Goal: Information Seeking & Learning: Learn about a topic

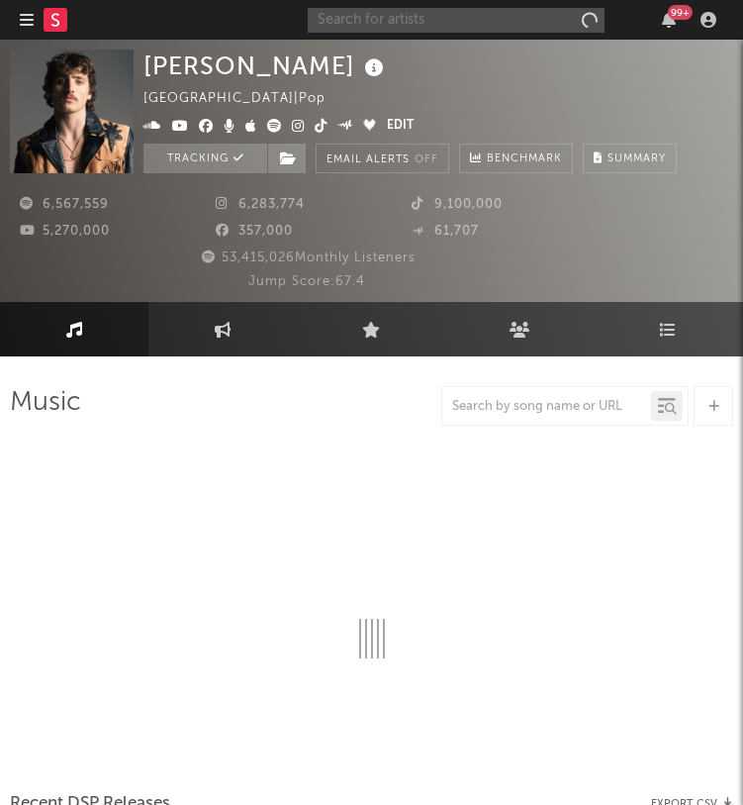
click at [351, 20] on input "text" at bounding box center [456, 20] width 297 height 25
select select "6m"
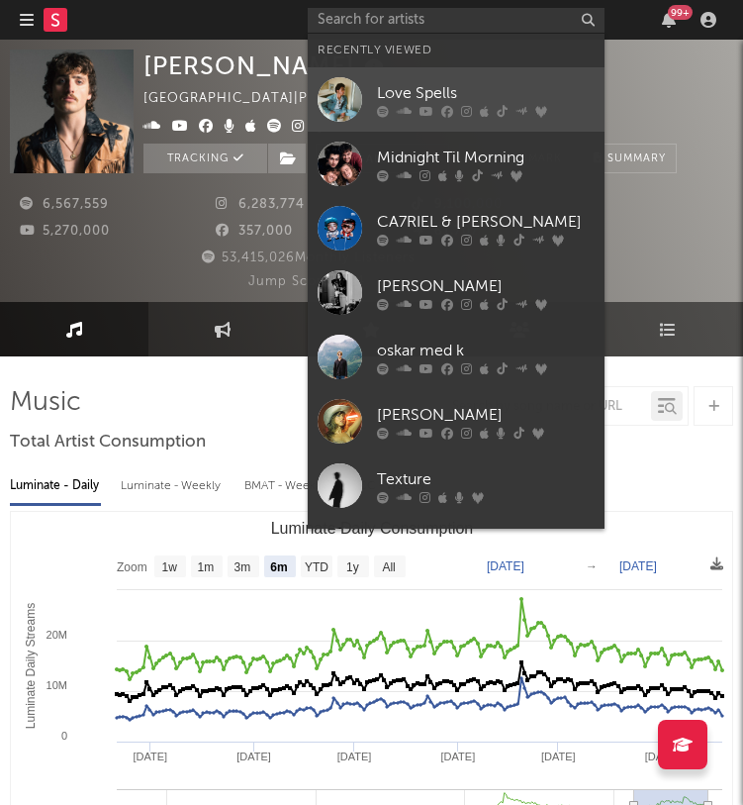
click at [353, 87] on div at bounding box center [340, 99] width 45 height 45
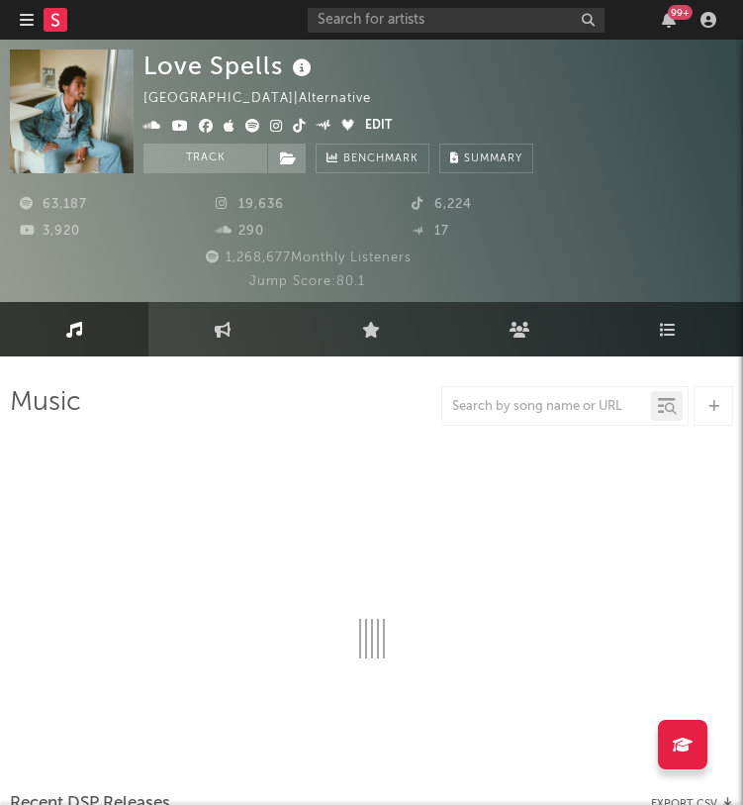
select select "6m"
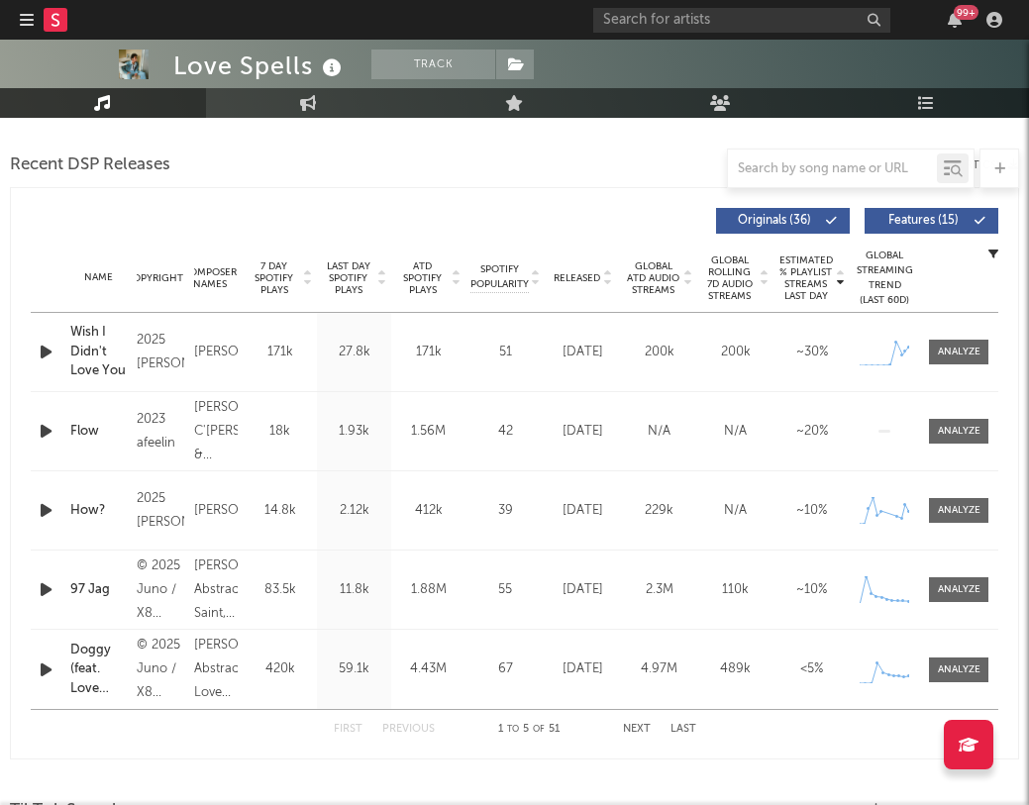
scroll to position [681, 0]
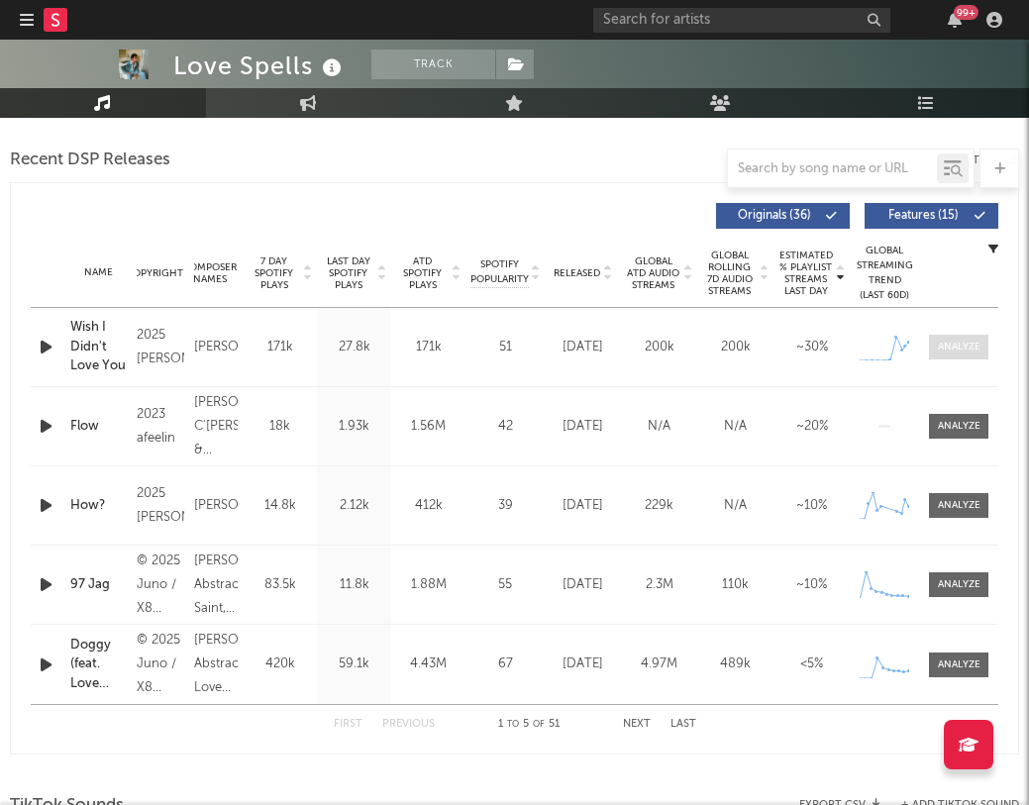
click at [965, 349] on div at bounding box center [958, 347] width 43 height 15
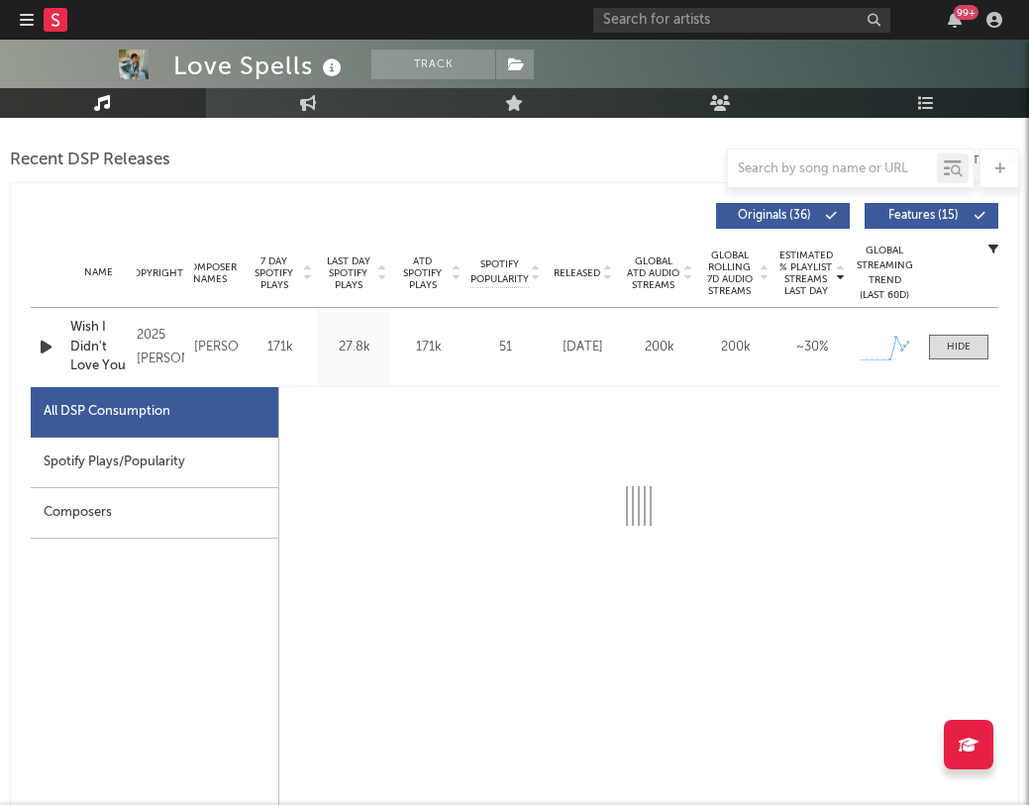
select select "1w"
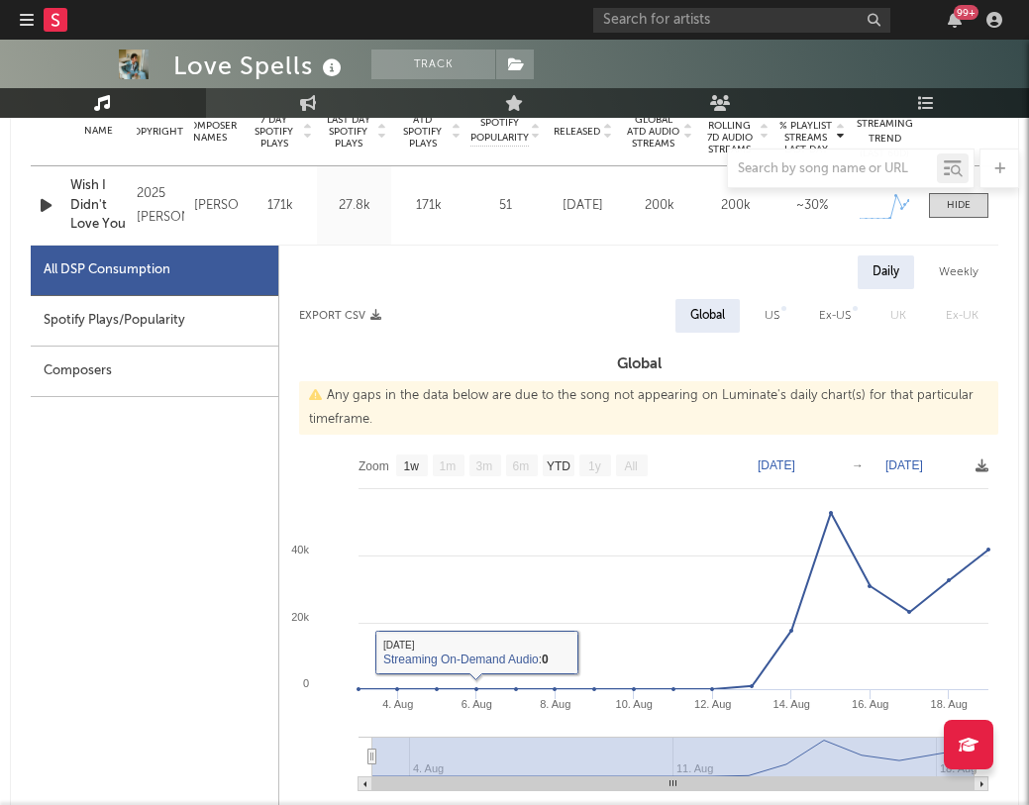
scroll to position [848, 0]
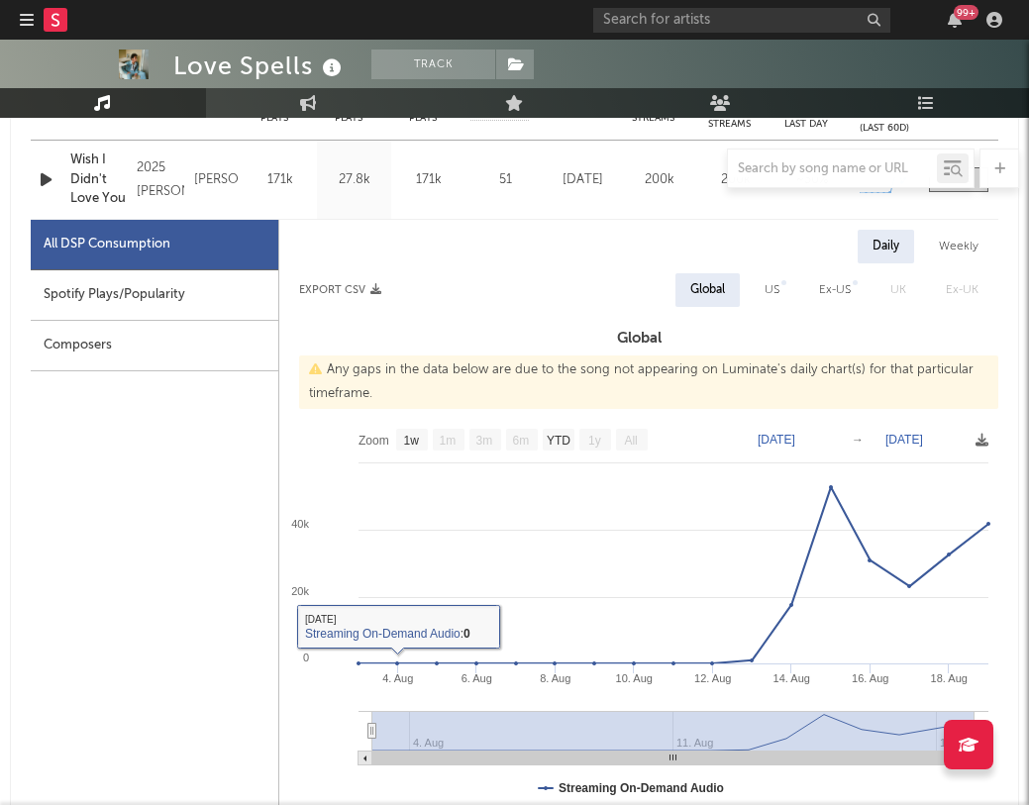
click at [100, 295] on div "Spotify Plays/Popularity" at bounding box center [154, 295] width 247 height 50
select select "1w"
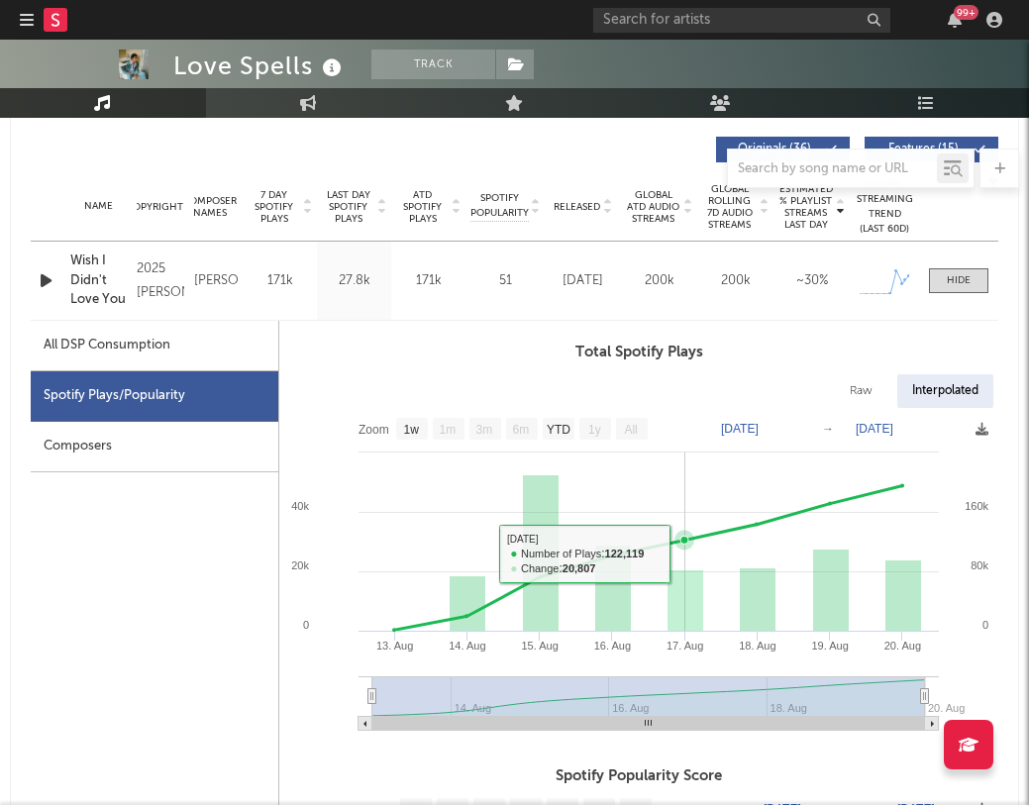
scroll to position [725, 0]
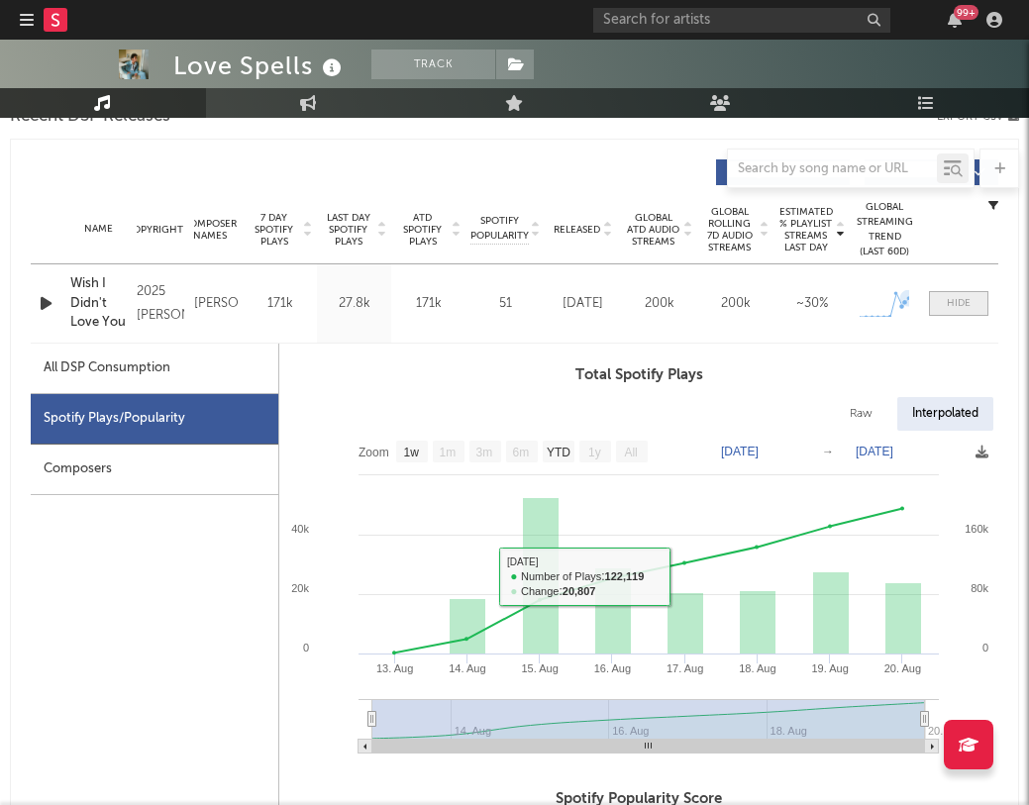
click at [948, 305] on div at bounding box center [958, 303] width 24 height 15
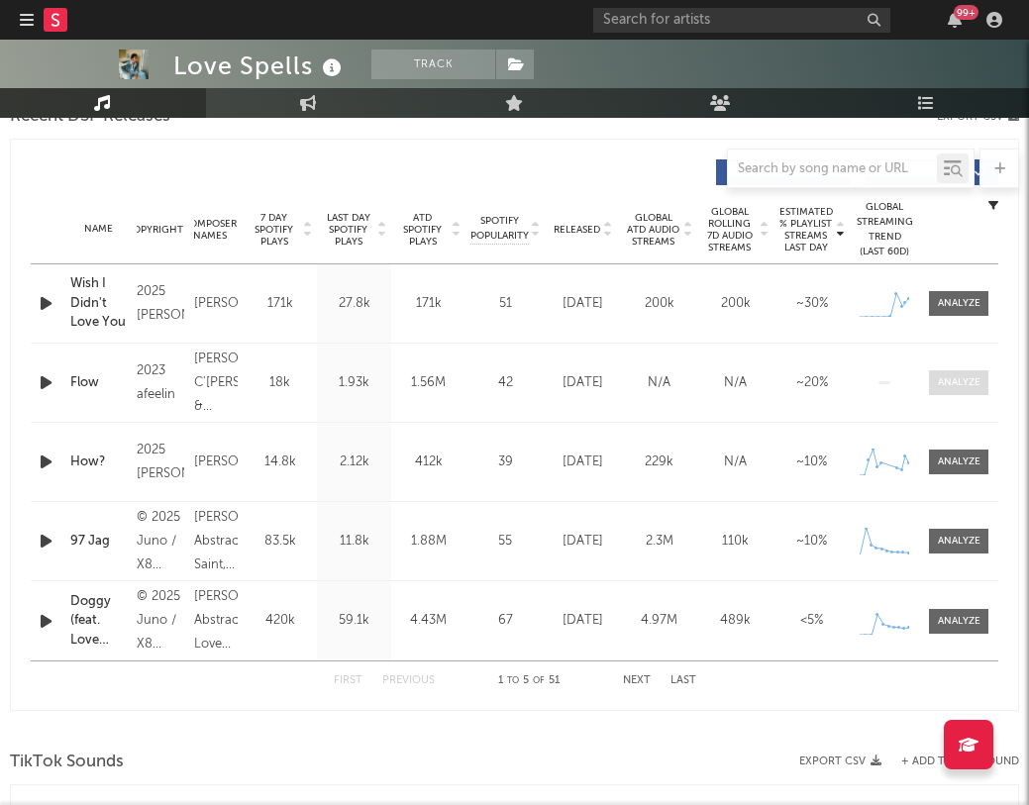
click at [952, 376] on div at bounding box center [958, 382] width 43 height 15
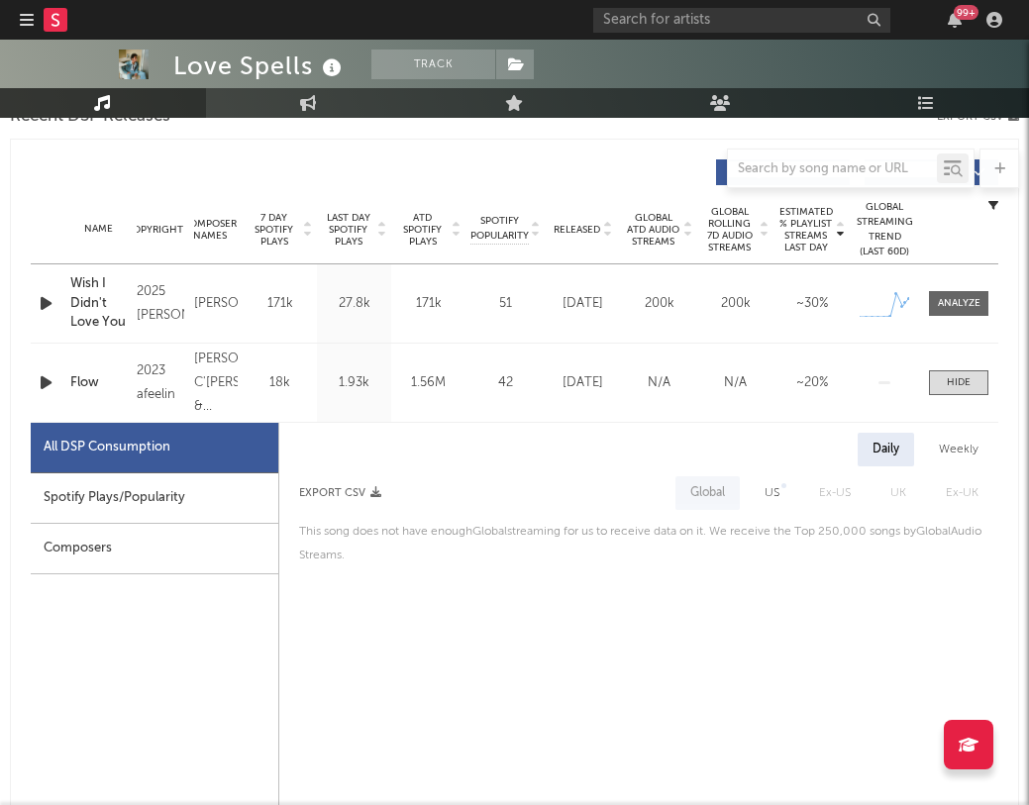
click at [100, 499] on div "Spotify Plays/Popularity" at bounding box center [154, 498] width 247 height 50
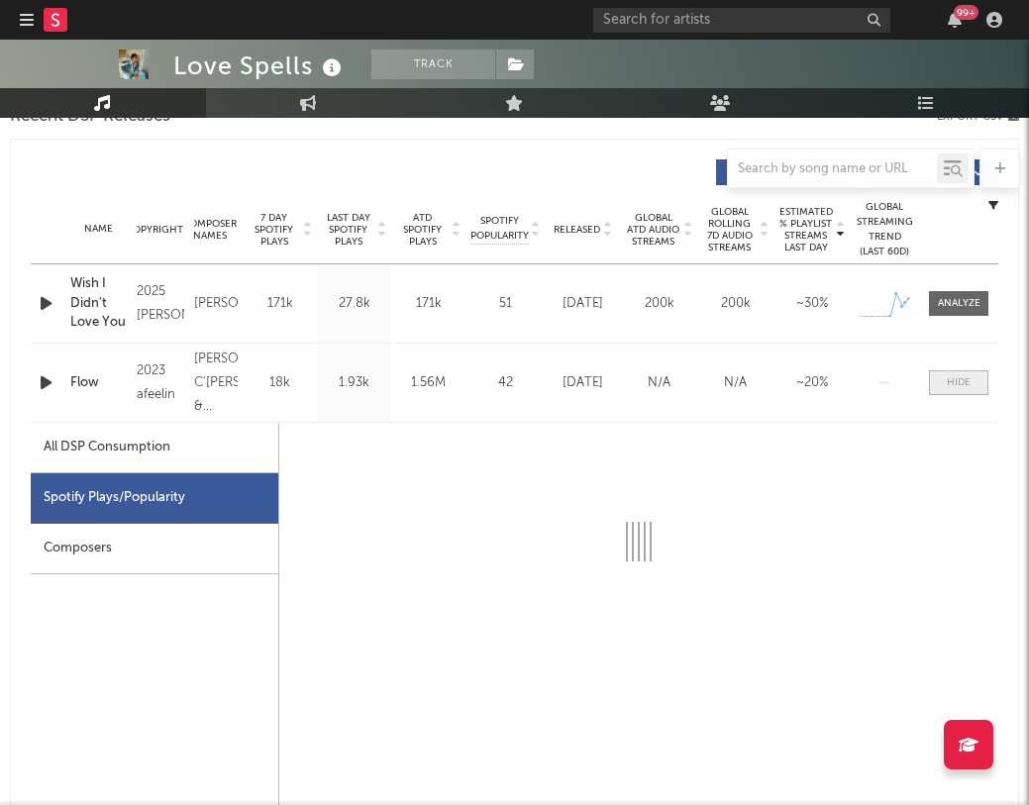
click at [938, 382] on span at bounding box center [958, 382] width 59 height 25
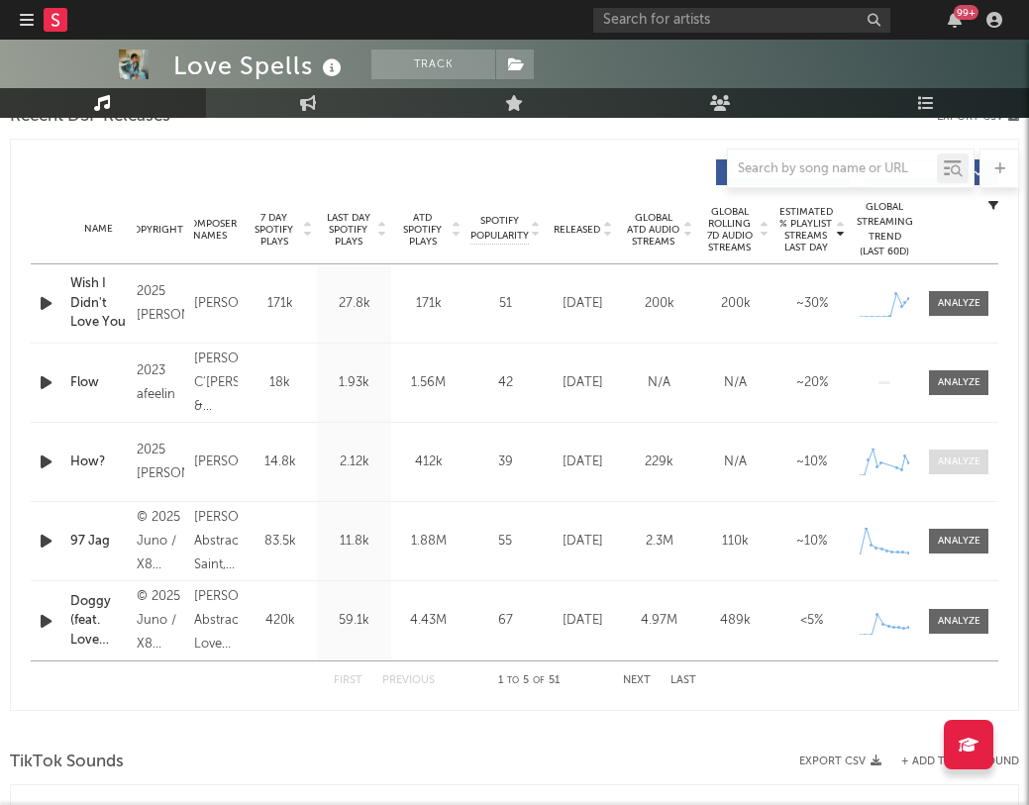
click at [956, 462] on div at bounding box center [958, 461] width 43 height 15
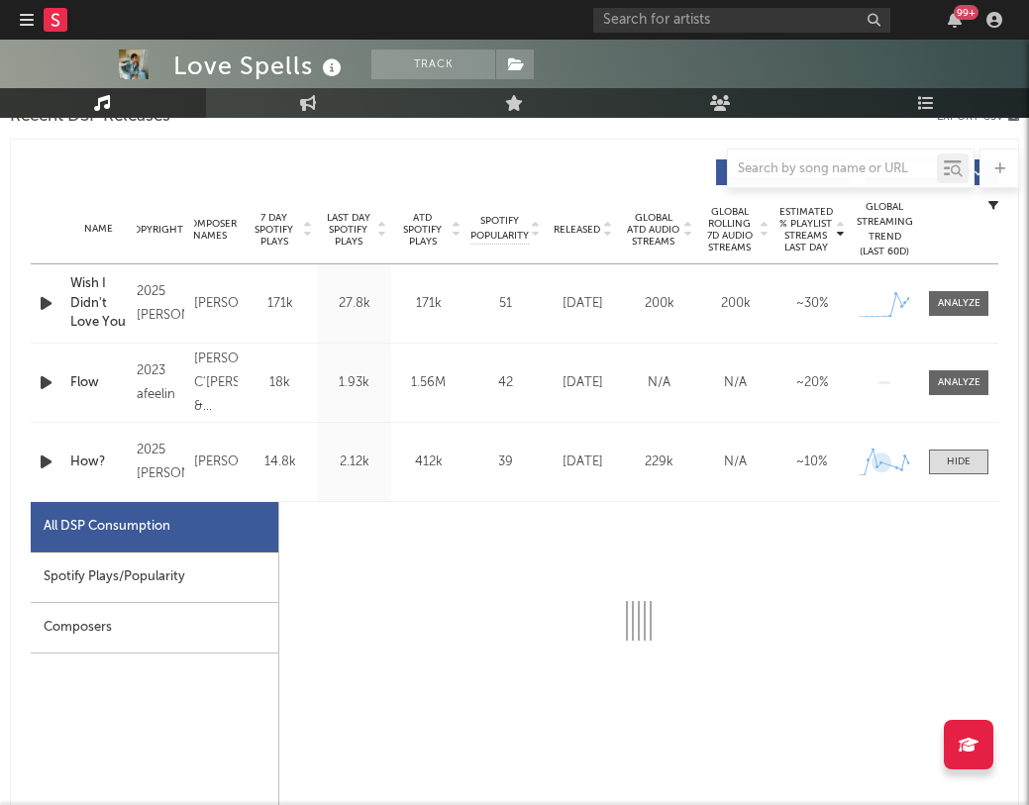
scroll to position [500, 0]
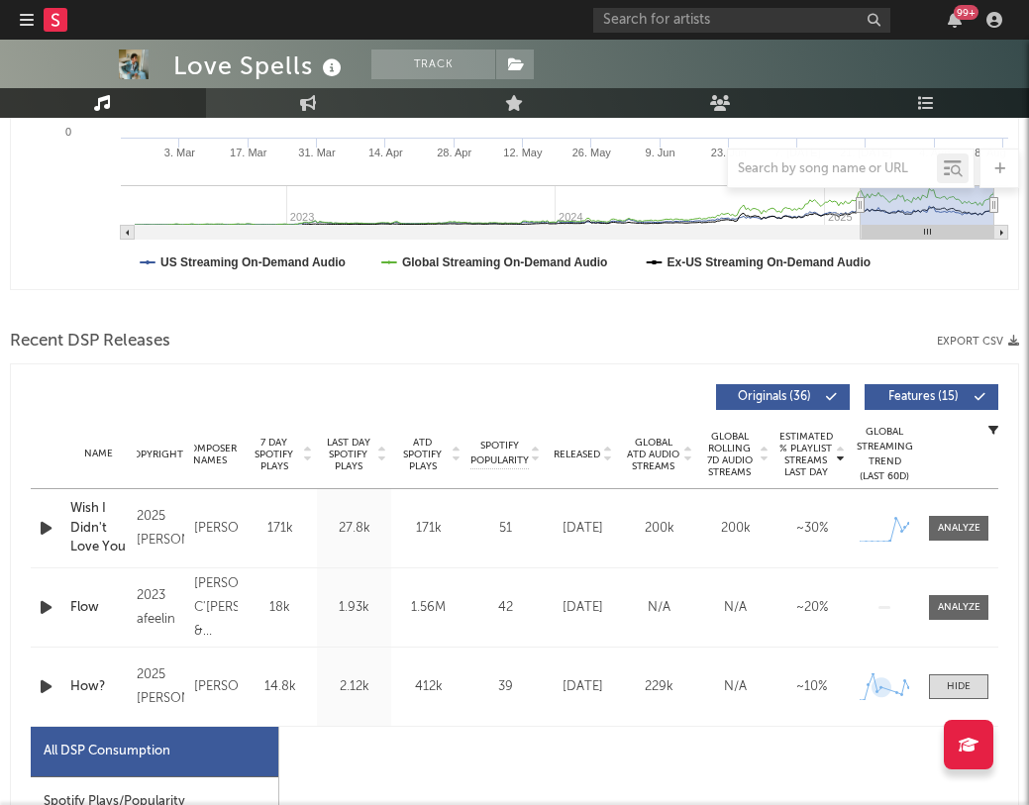
select select "1w"
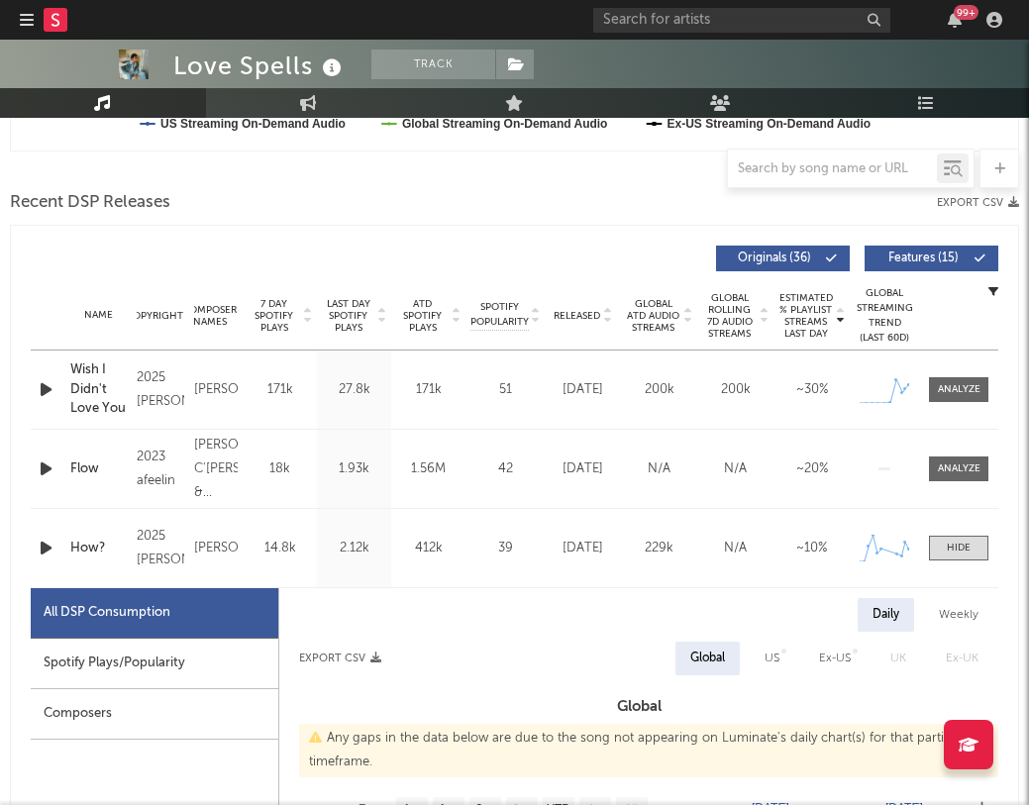
scroll to position [640, 0]
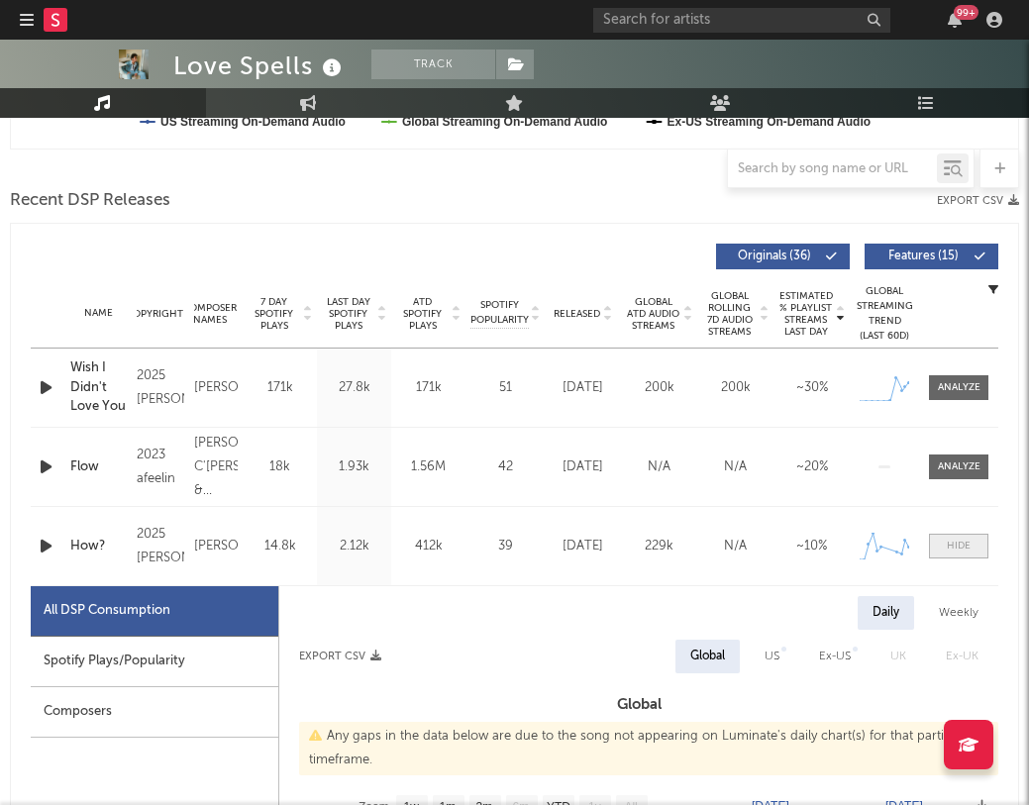
click at [951, 543] on div at bounding box center [958, 546] width 24 height 15
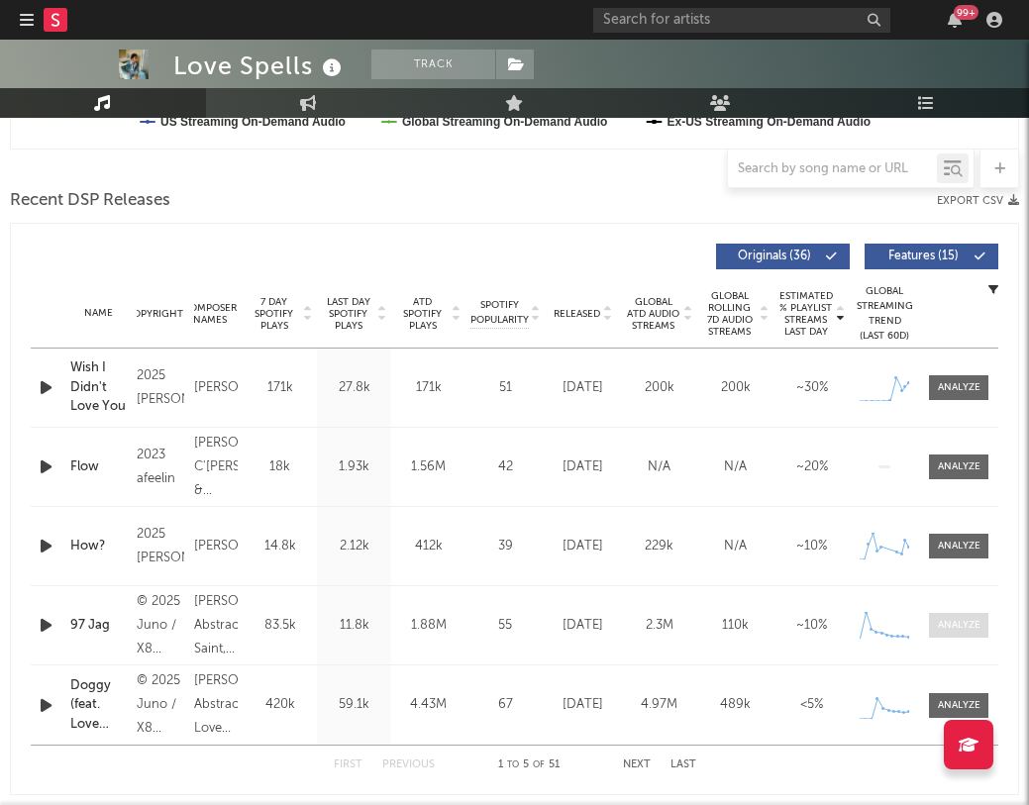
click at [957, 627] on div at bounding box center [958, 625] width 43 height 15
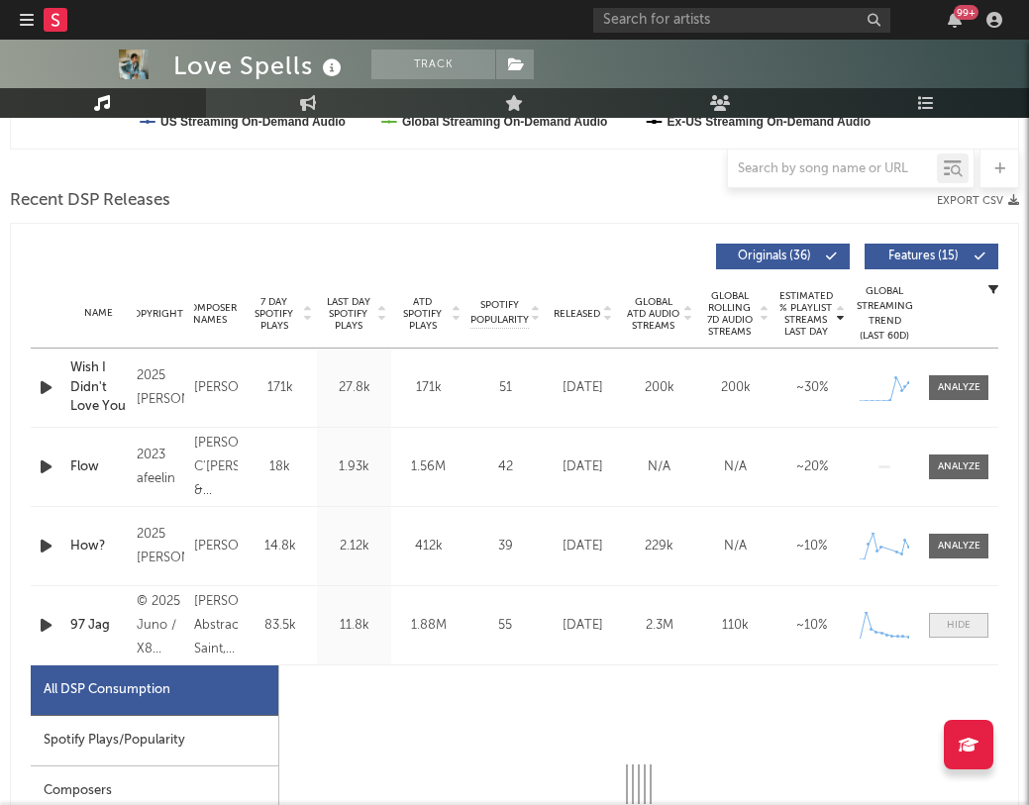
select select "1w"
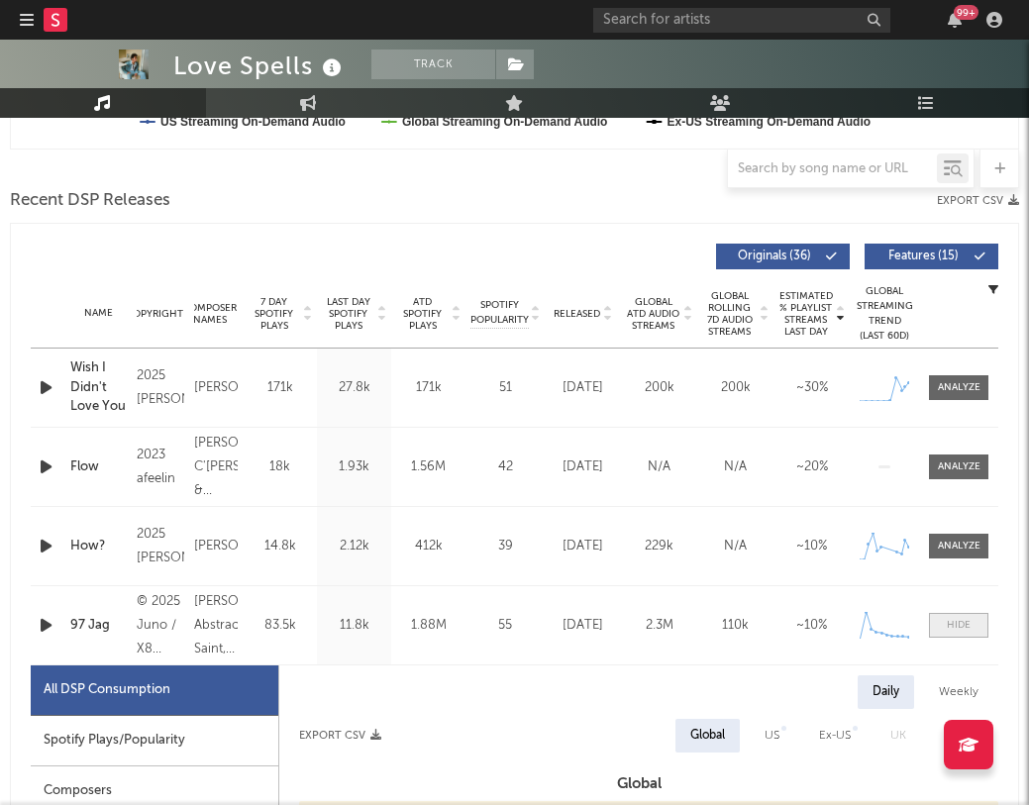
click at [957, 618] on div at bounding box center [958, 625] width 24 height 15
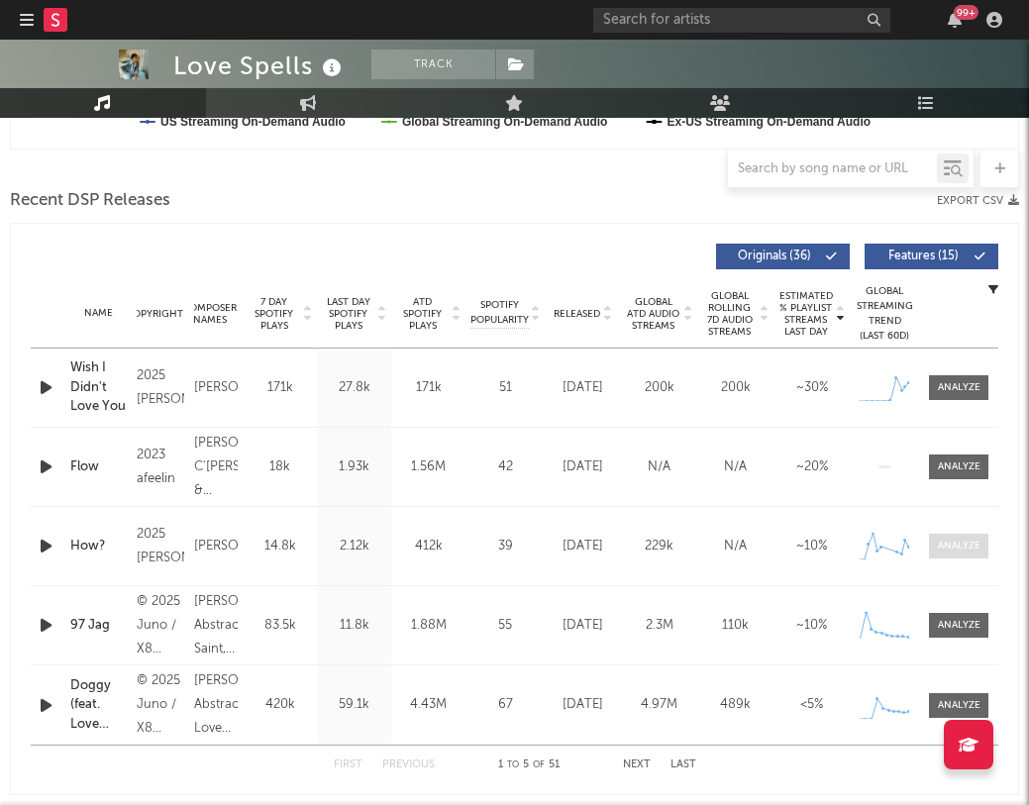
click at [955, 539] on div at bounding box center [958, 546] width 43 height 15
select select "1w"
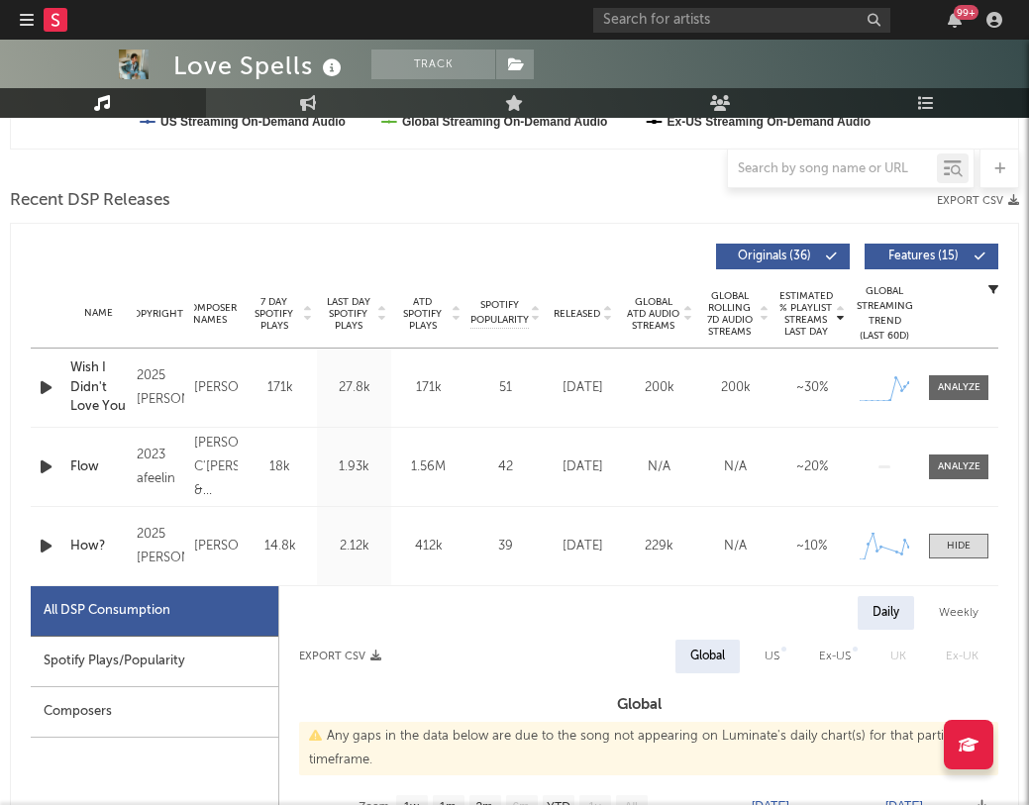
click at [91, 658] on div "Spotify Plays/Popularity" at bounding box center [154, 662] width 247 height 50
select select "1w"
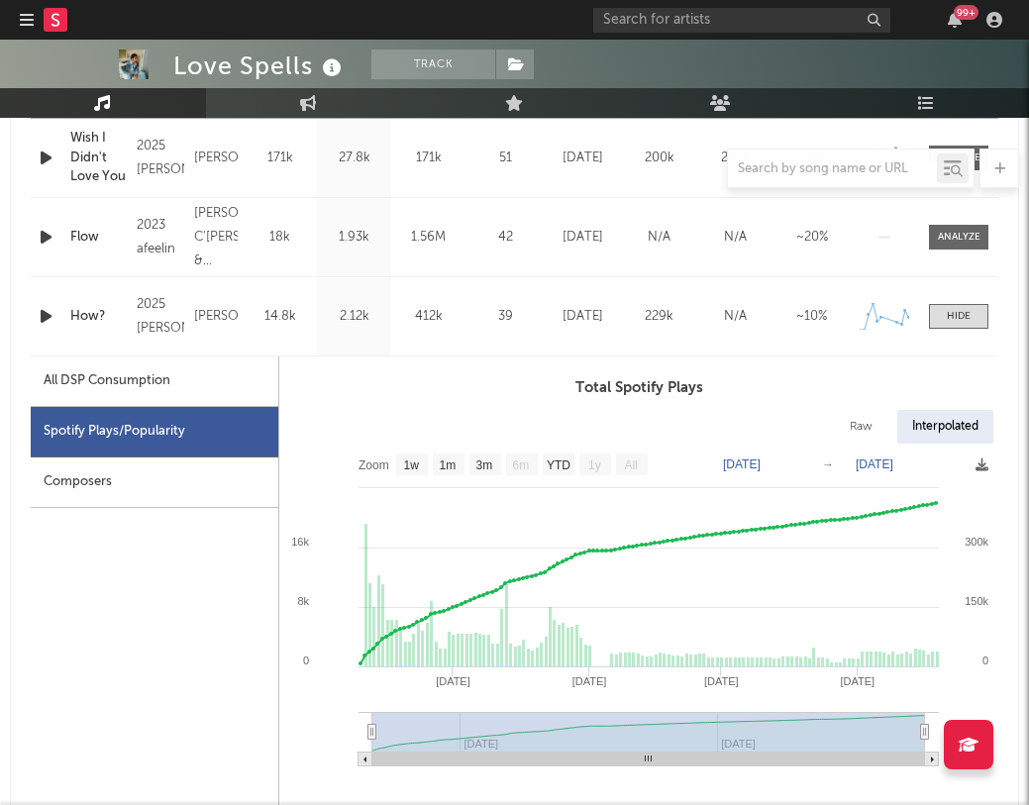
scroll to position [921, 0]
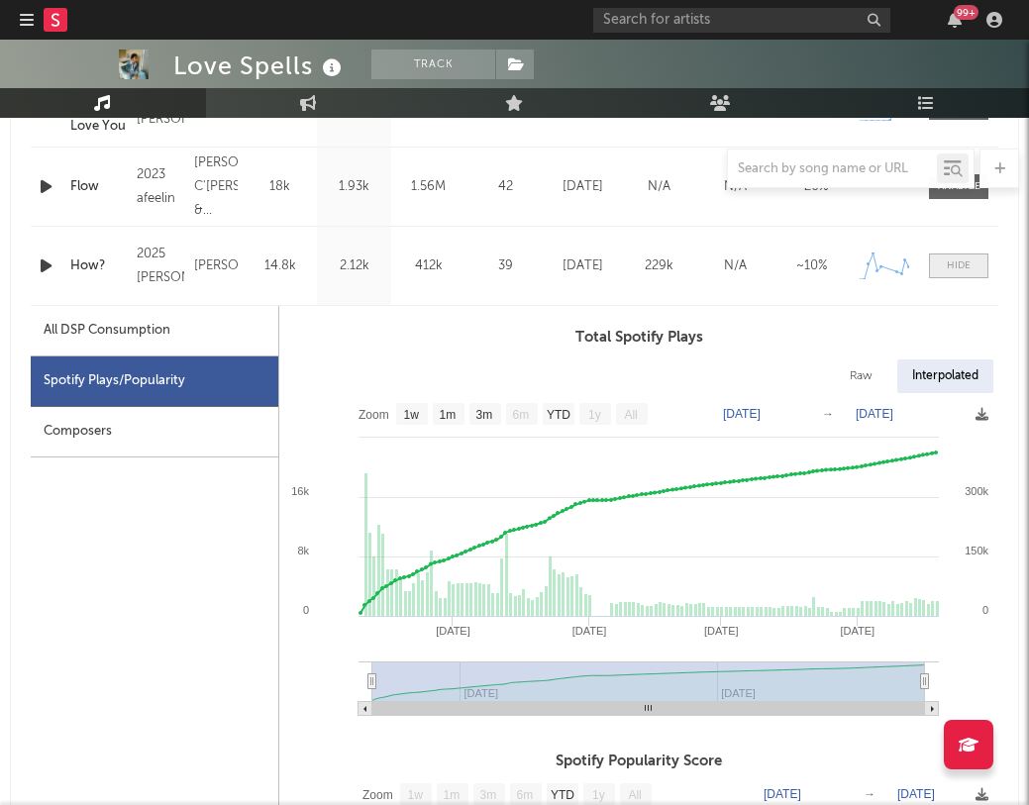
click at [940, 269] on span at bounding box center [958, 265] width 59 height 25
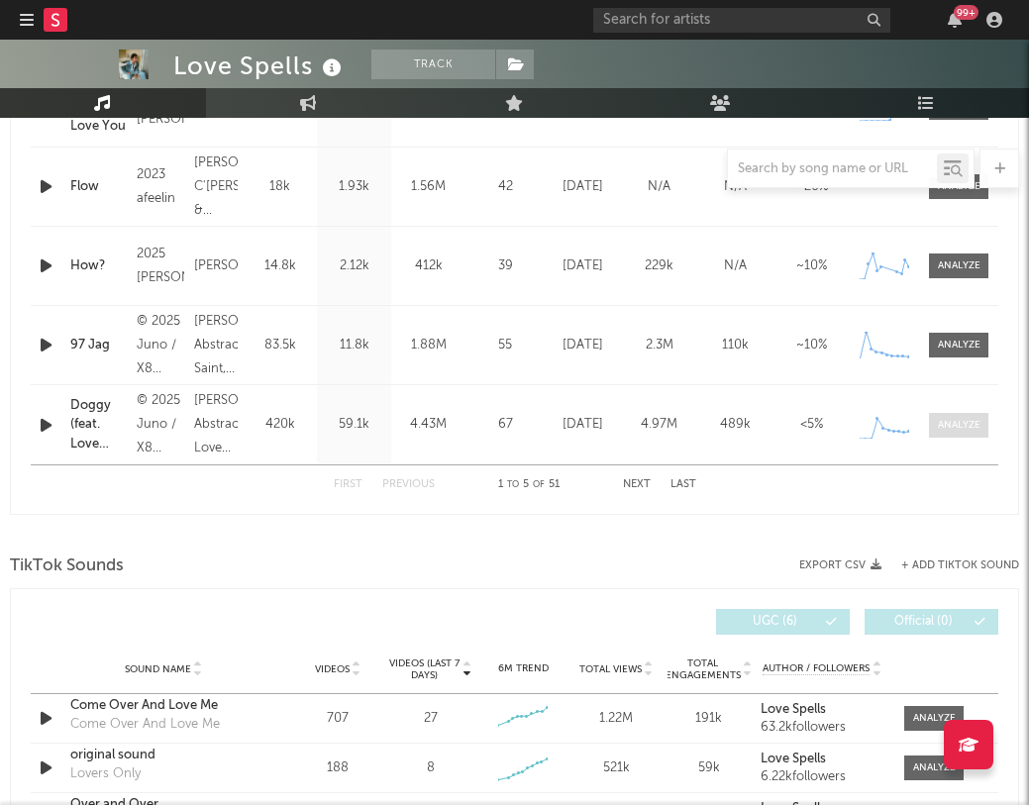
click at [958, 418] on div at bounding box center [958, 425] width 43 height 15
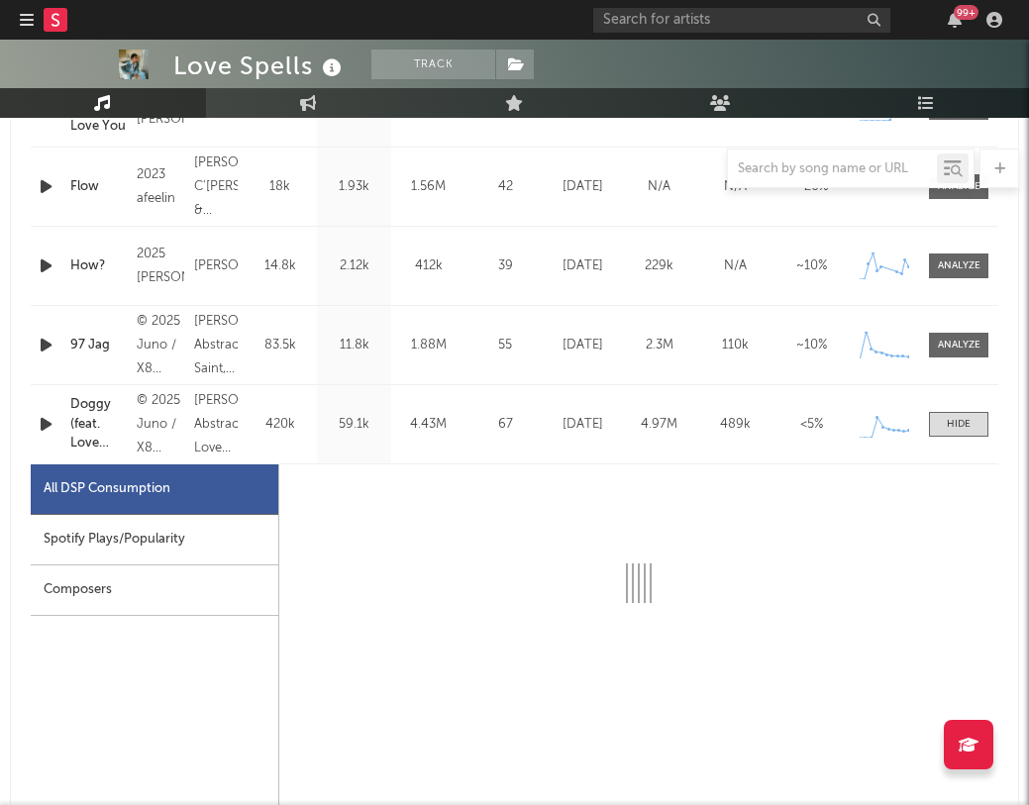
select select "1w"
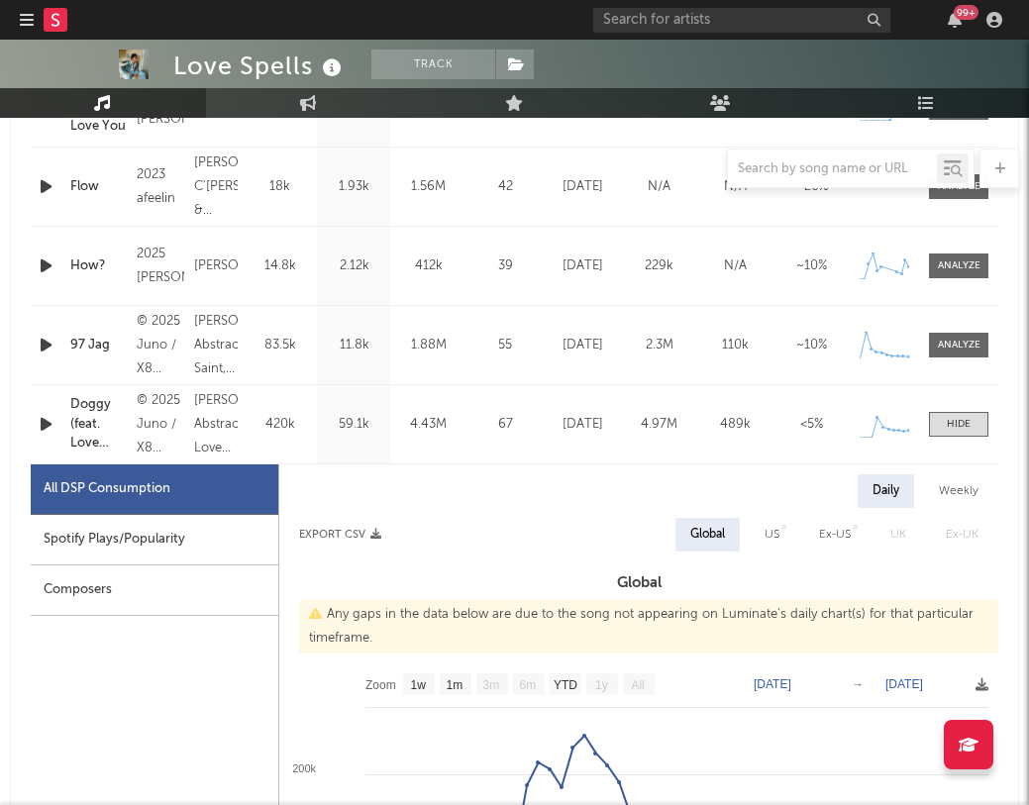
click at [201, 538] on div "Spotify Plays/Popularity" at bounding box center [154, 540] width 247 height 50
select select "1w"
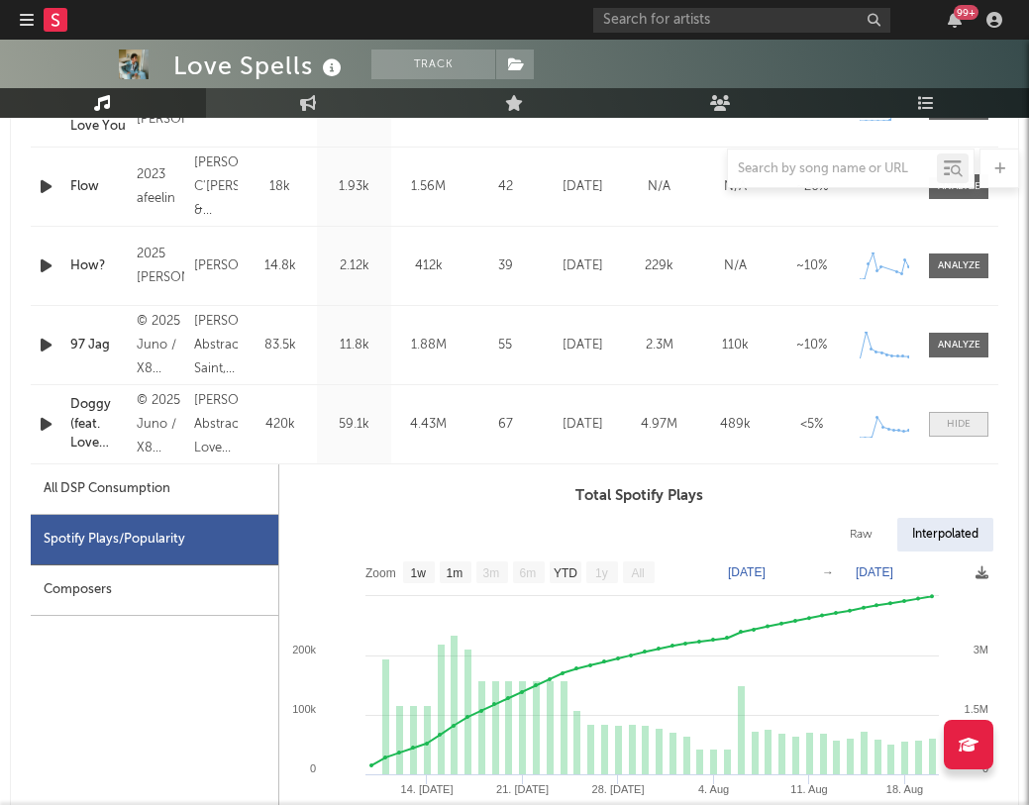
click at [946, 423] on div at bounding box center [958, 424] width 24 height 15
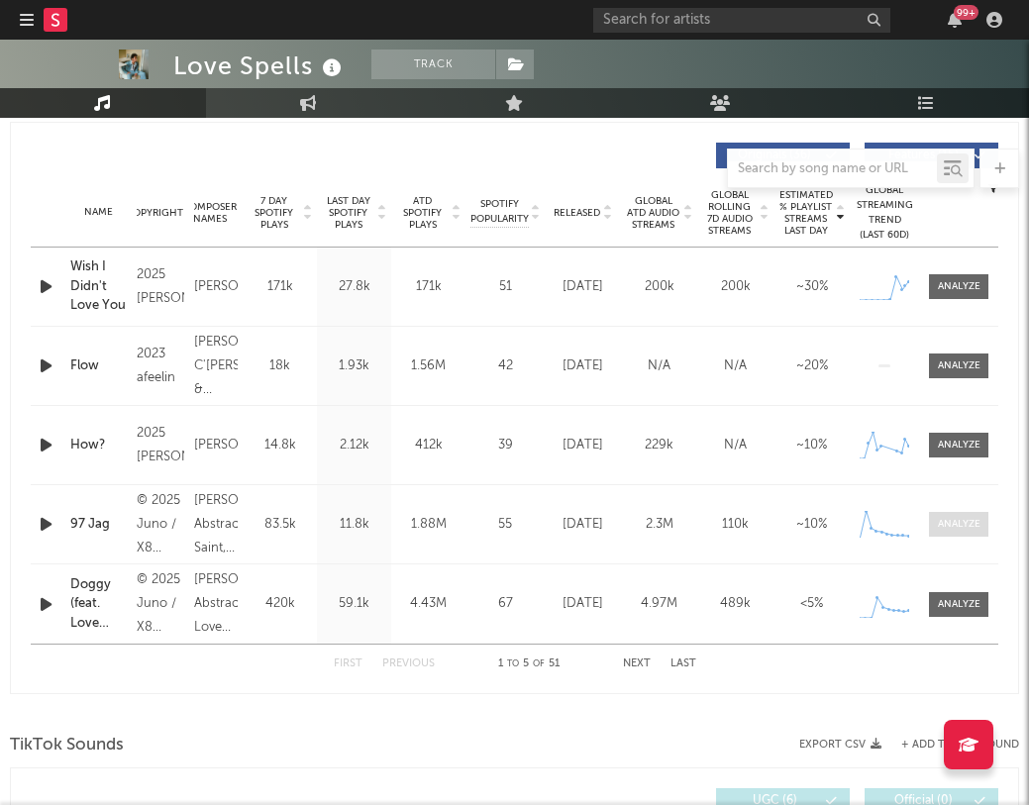
scroll to position [720, 0]
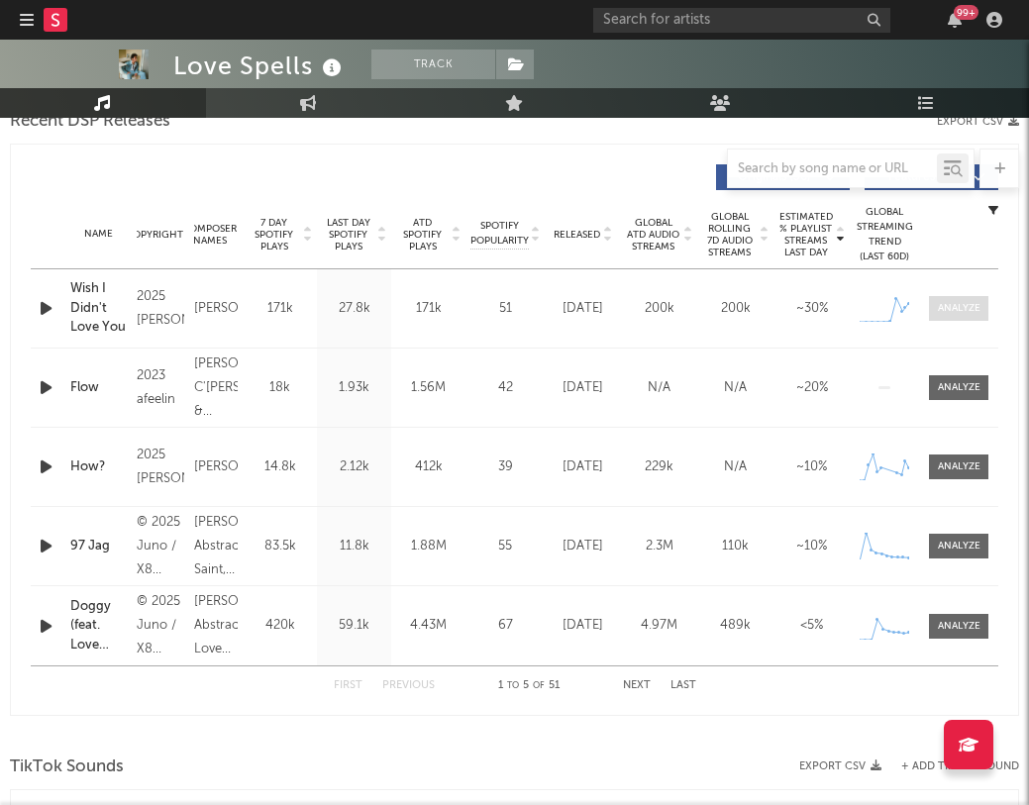
click at [953, 308] on div at bounding box center [958, 308] width 43 height 15
select select "1w"
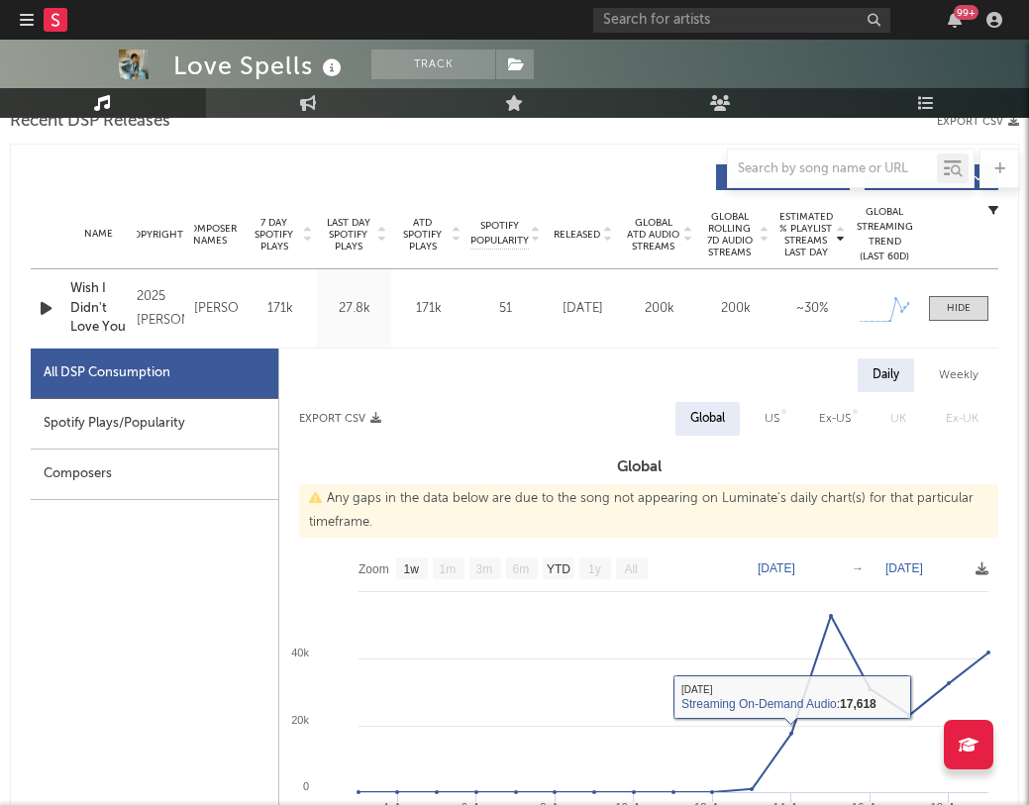
click at [134, 412] on div "Spotify Plays/Popularity" at bounding box center [154, 424] width 247 height 50
select select "1w"
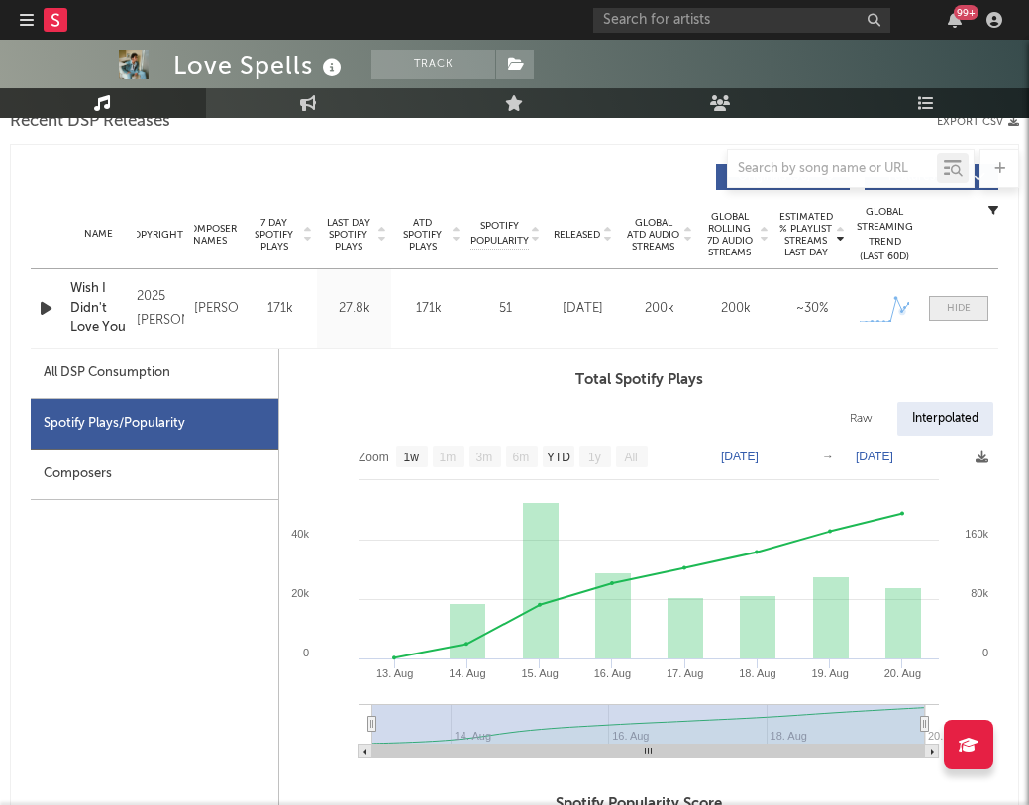
click at [946, 308] on div at bounding box center [958, 308] width 24 height 15
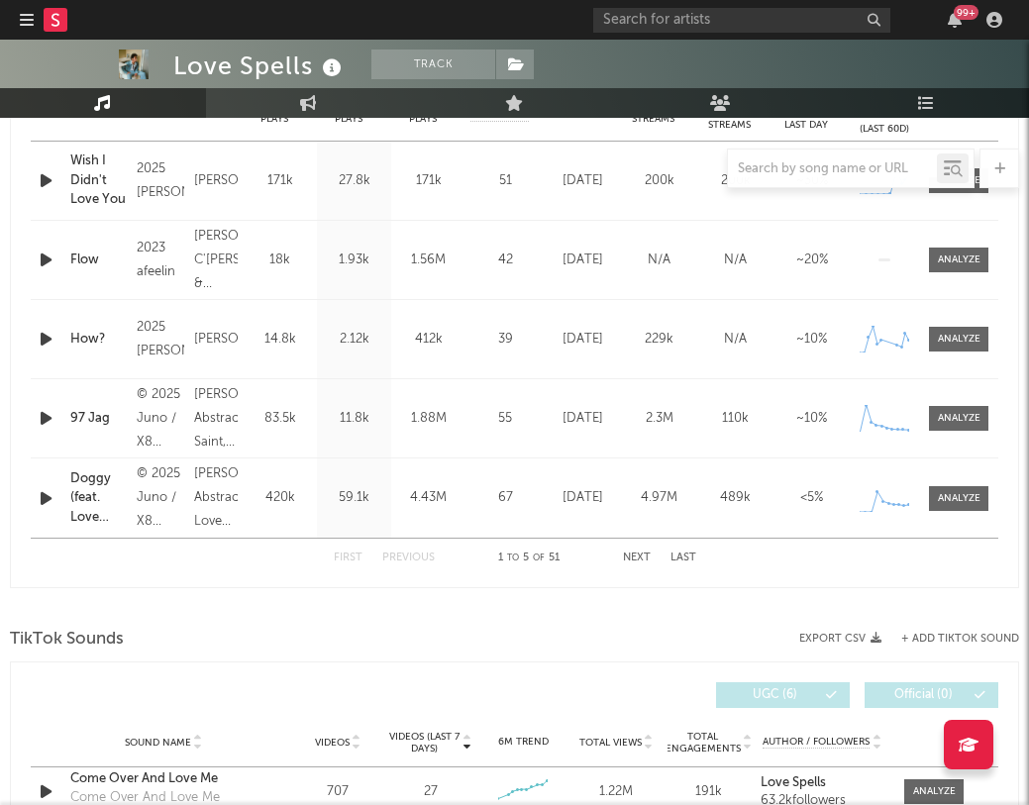
scroll to position [848, 0]
click at [634, 557] on button "Next" at bounding box center [637, 556] width 28 height 11
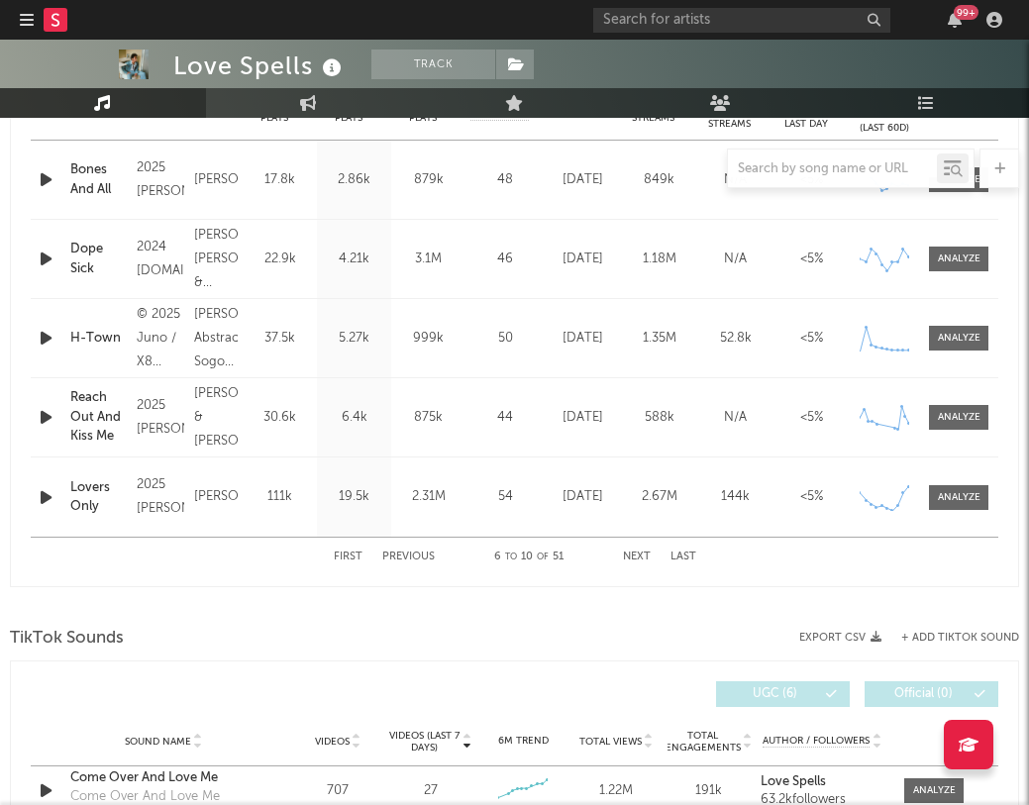
click at [630, 552] on button "Next" at bounding box center [637, 556] width 28 height 11
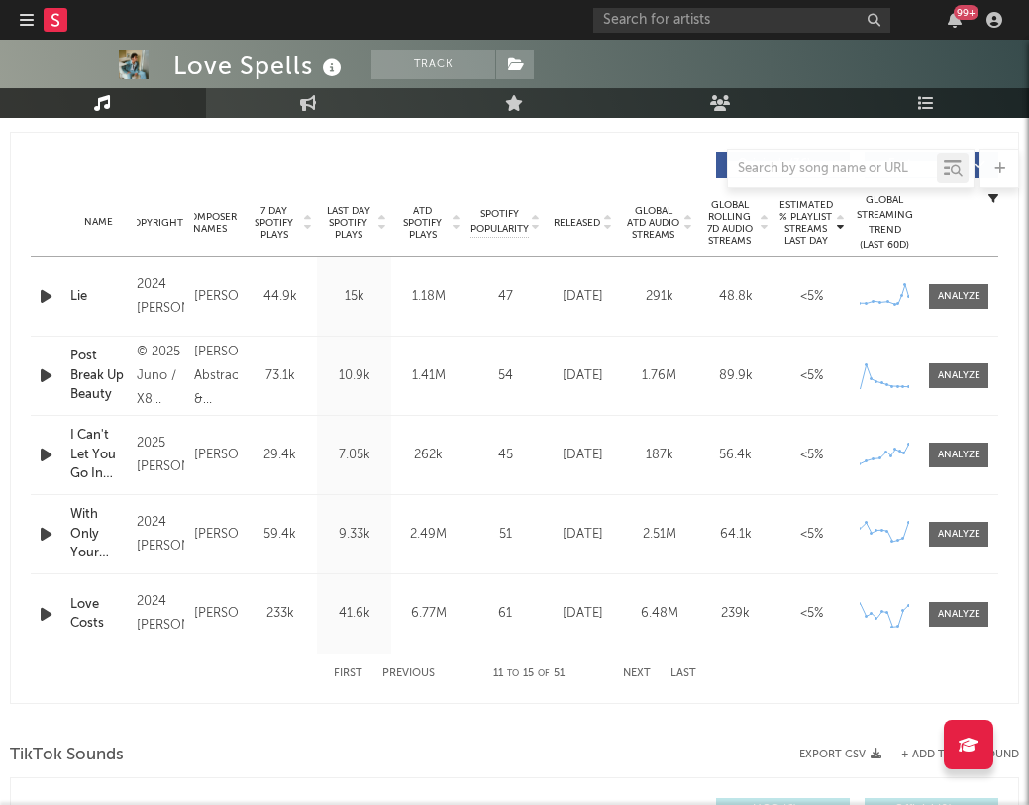
scroll to position [728, 0]
